Goal: Task Accomplishment & Management: Manage account settings

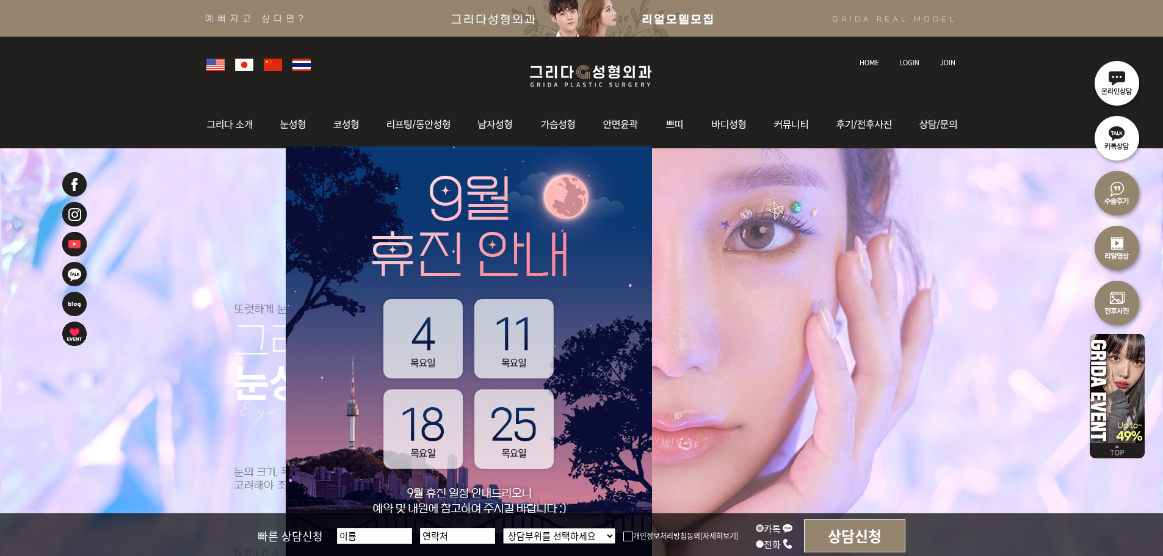
click at [911, 62] on img at bounding box center [909, 62] width 20 height 7
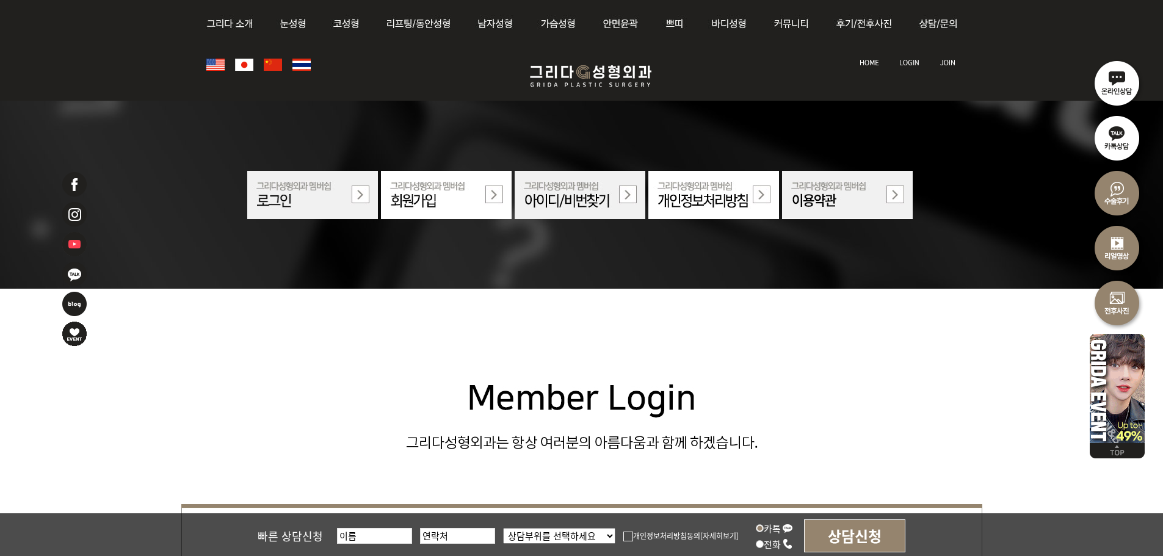
scroll to position [427, 0]
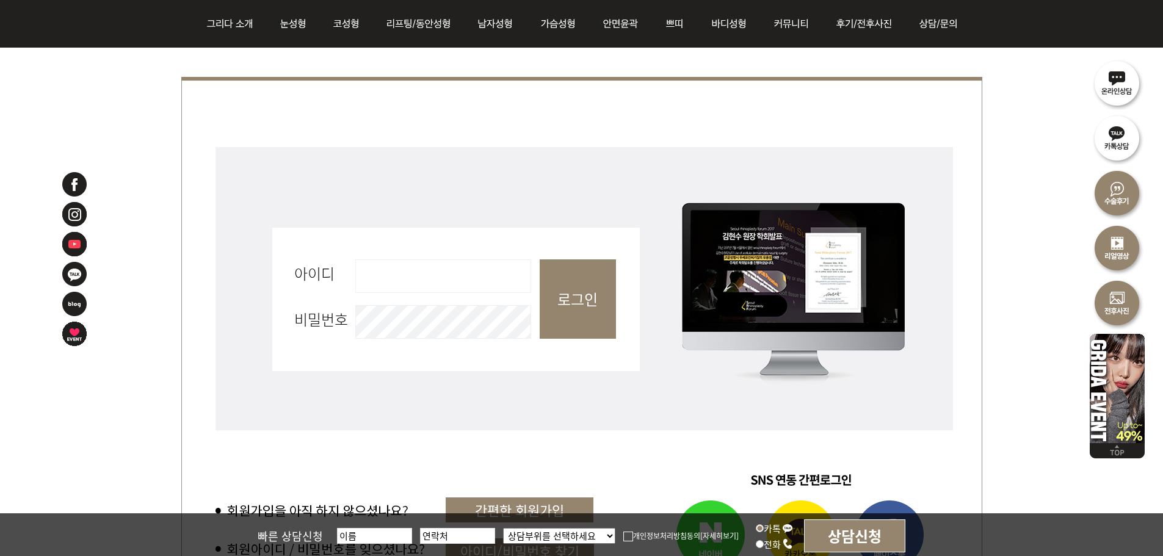
click at [435, 288] on input "아이디 필수" at bounding box center [443, 276] width 176 height 34
type input "admin"
click at [575, 312] on input "로그인" at bounding box center [578, 298] width 76 height 79
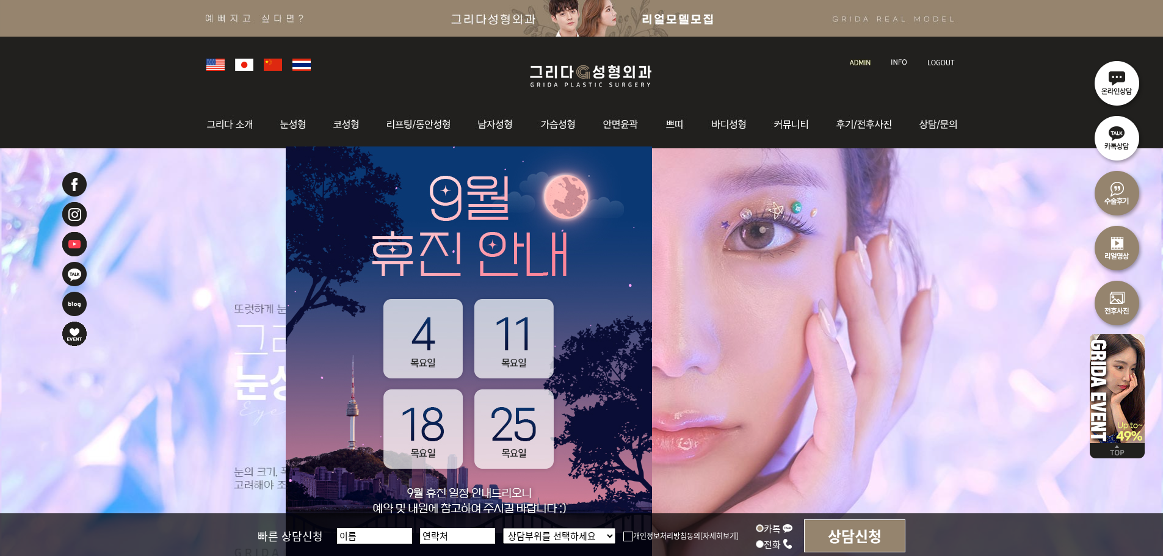
click at [838, 54] on ul at bounding box center [901, 56] width 126 height 26
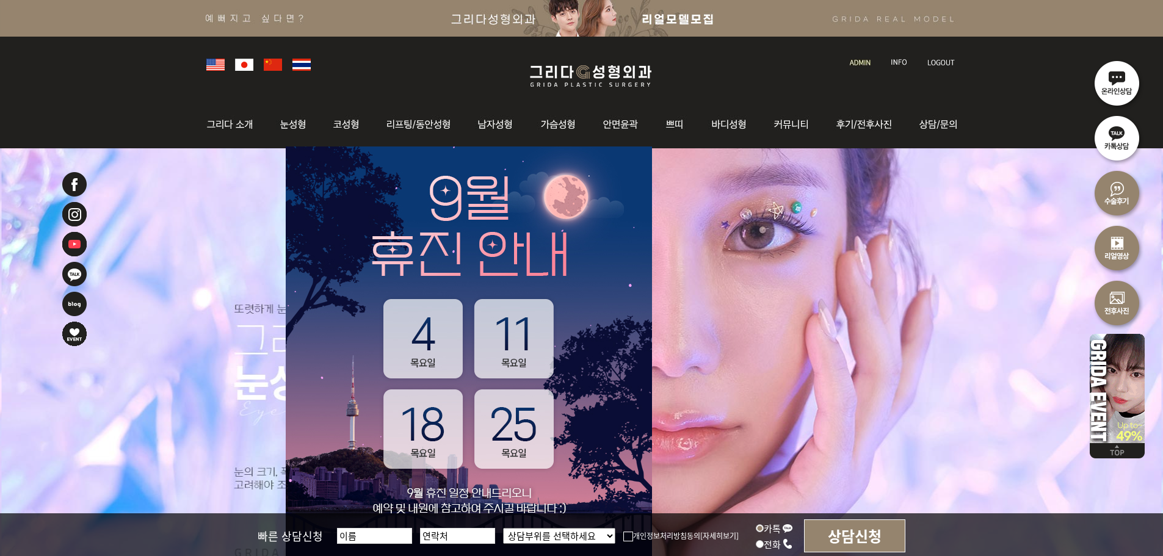
click at [845, 54] on link at bounding box center [861, 51] width 35 height 17
